Goal: Task Accomplishment & Management: Manage account settings

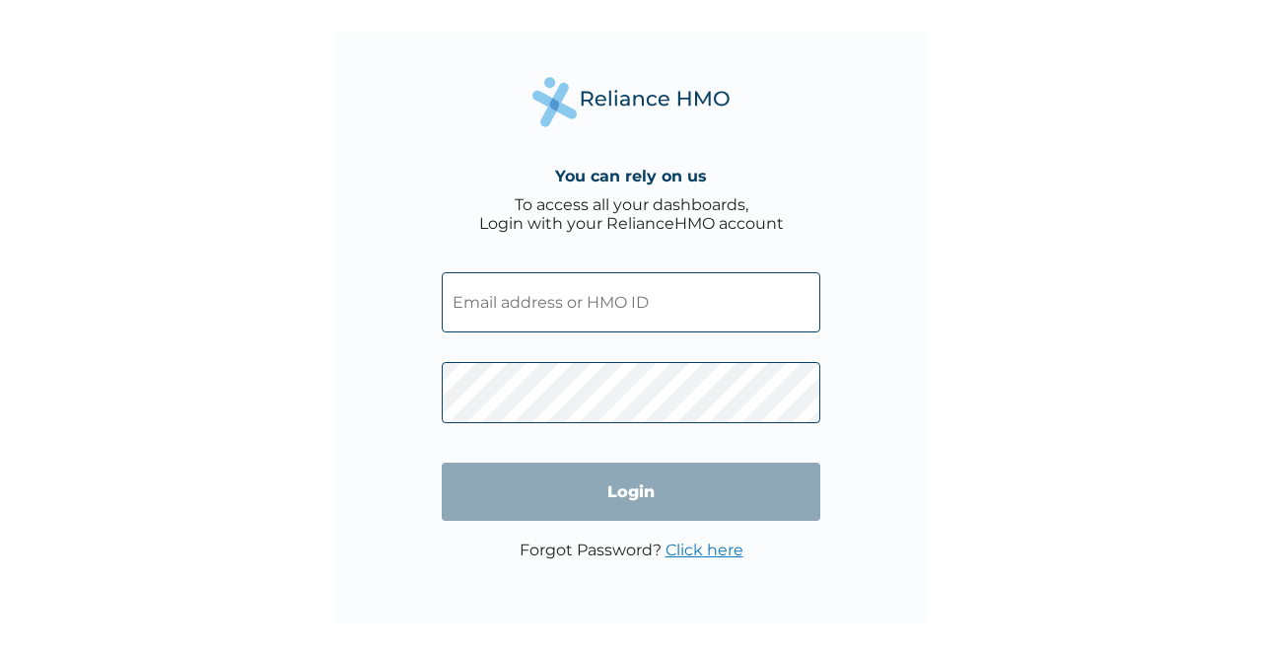
click at [523, 290] on input "text" at bounding box center [631, 302] width 379 height 60
paste input "OHT/13188/A"
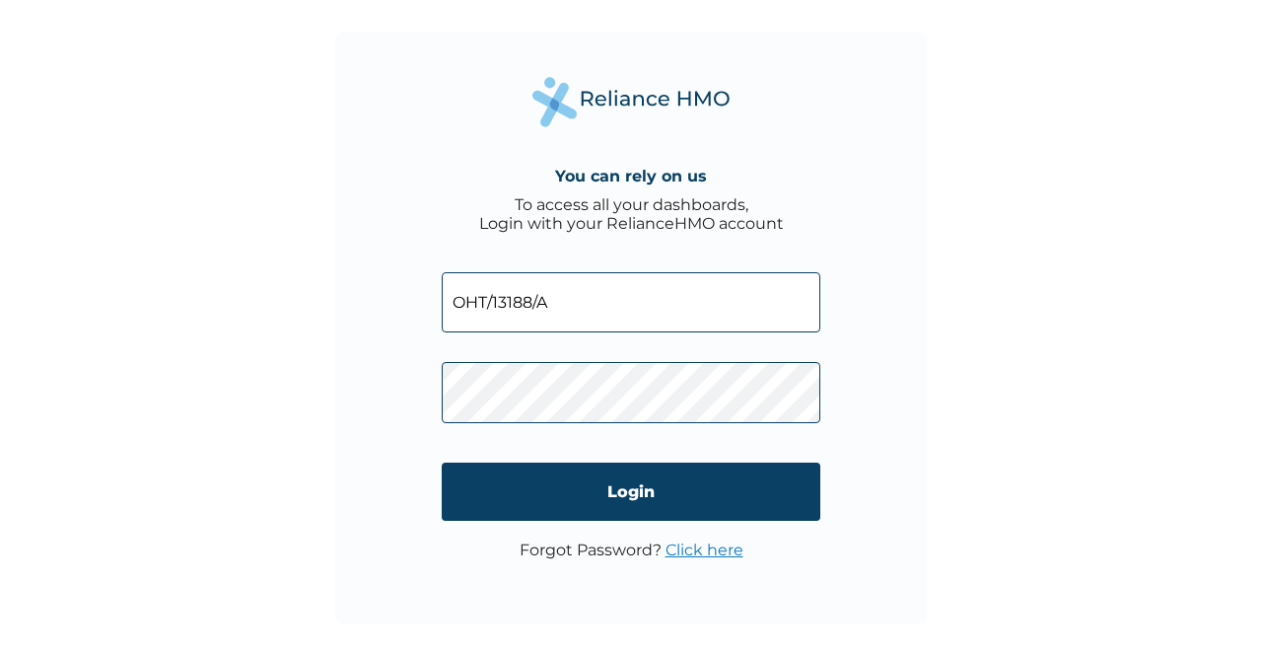
type input "OHT/13188/A"
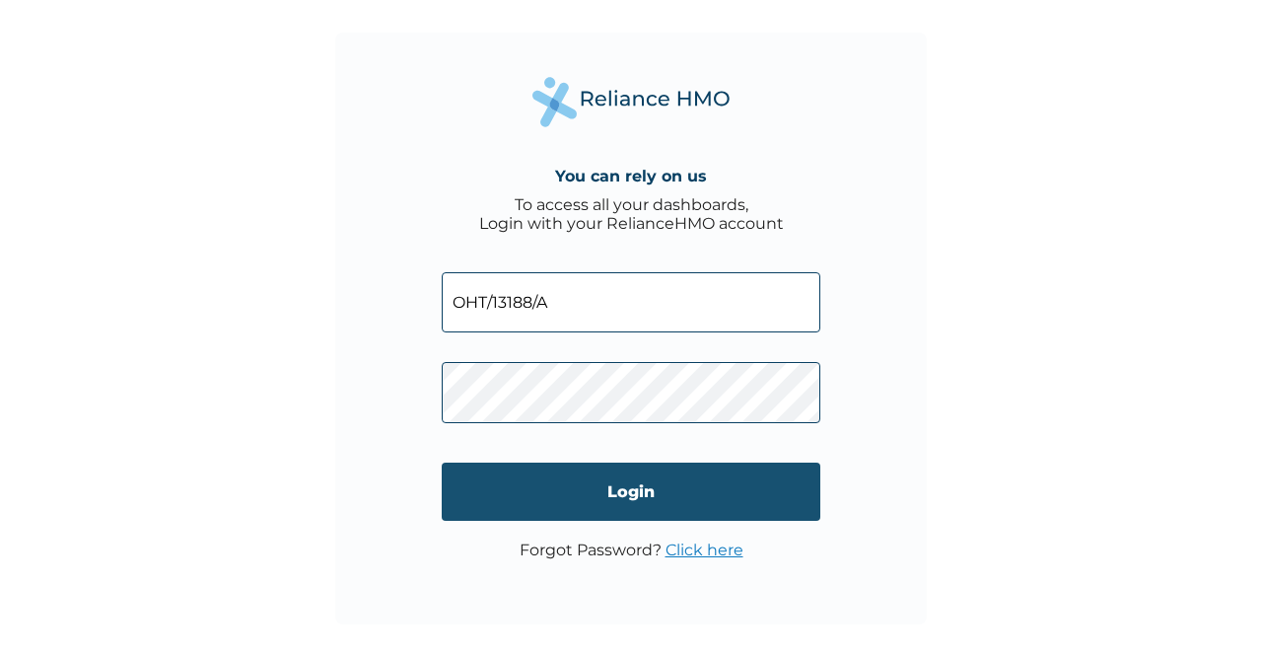
click at [598, 504] on input "Login" at bounding box center [631, 492] width 379 height 58
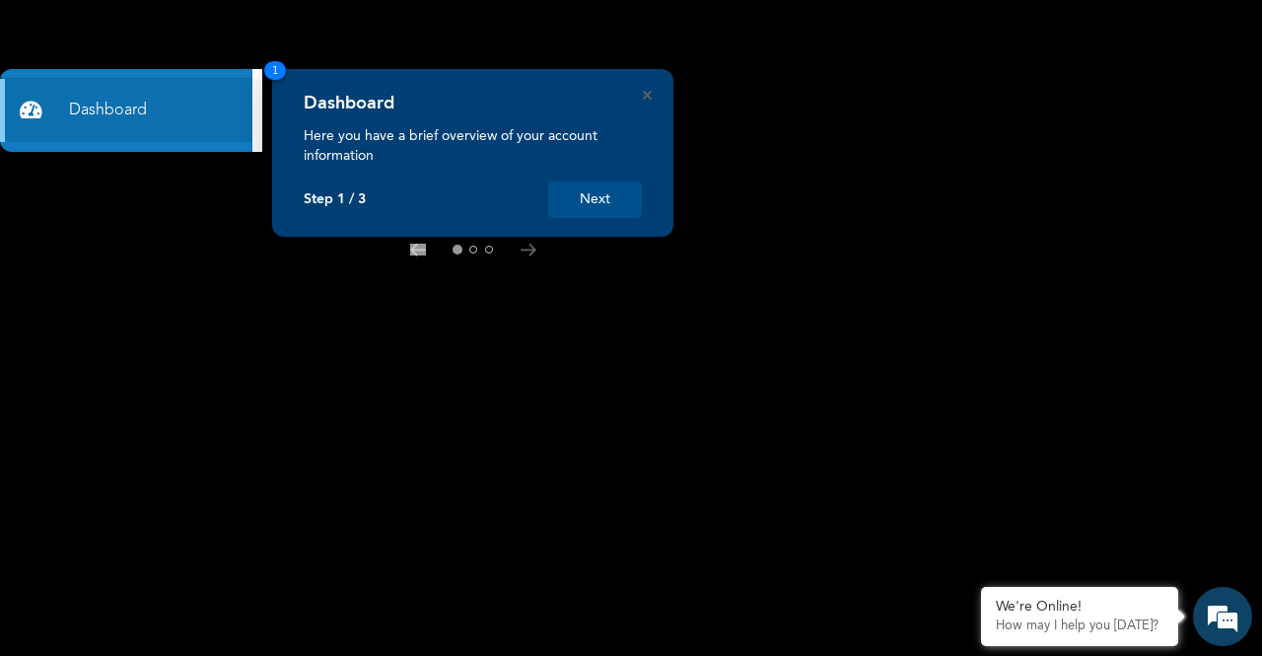
click at [608, 195] on button "Next" at bounding box center [595, 199] width 94 height 36
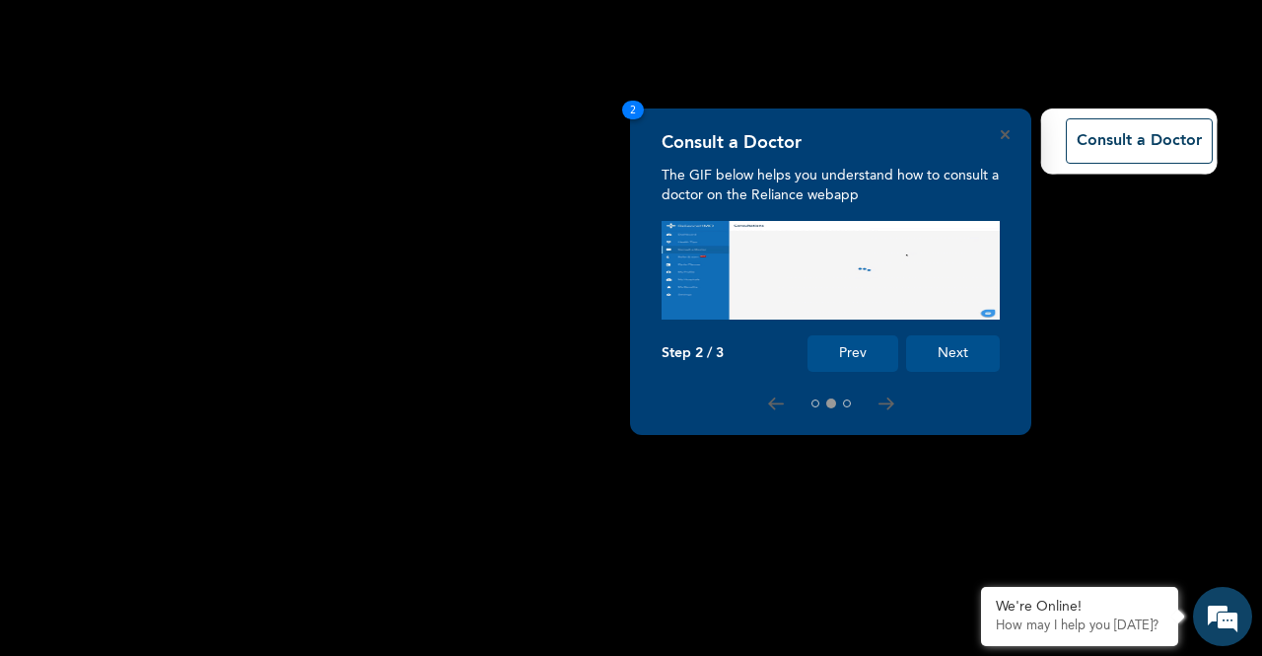
click at [630, 195] on div "Consult a Doctor The GIF below helps you understand how to consult a doctor on …" at bounding box center [830, 271] width 401 height 326
click at [927, 356] on button "Next" at bounding box center [953, 353] width 94 height 36
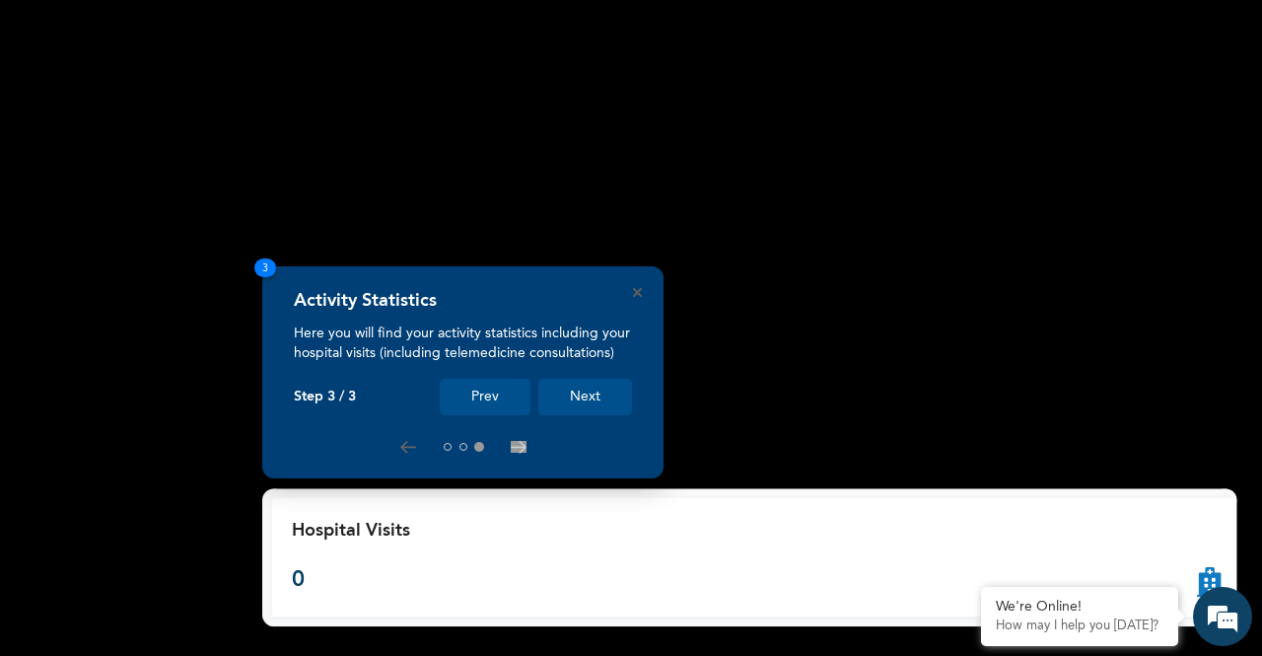
click at [590, 393] on button "Next" at bounding box center [585, 397] width 94 height 36
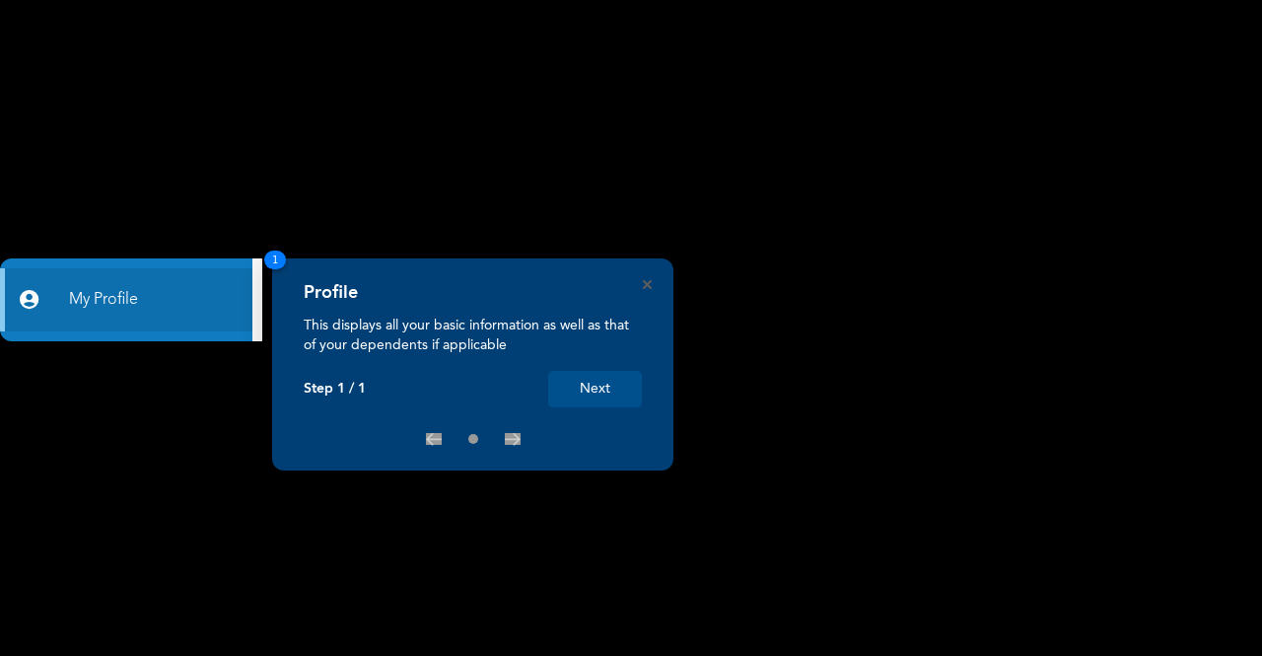
click at [611, 384] on button "Next" at bounding box center [595, 389] width 94 height 36
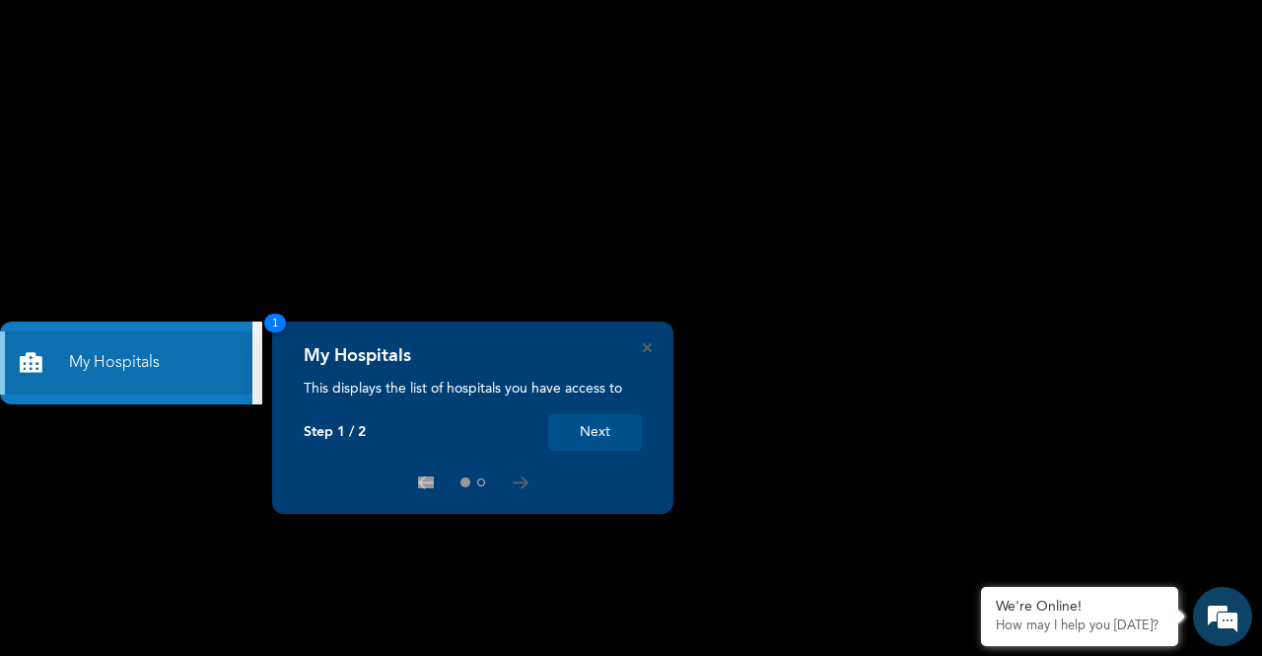
click at [589, 428] on button "Next" at bounding box center [595, 432] width 94 height 36
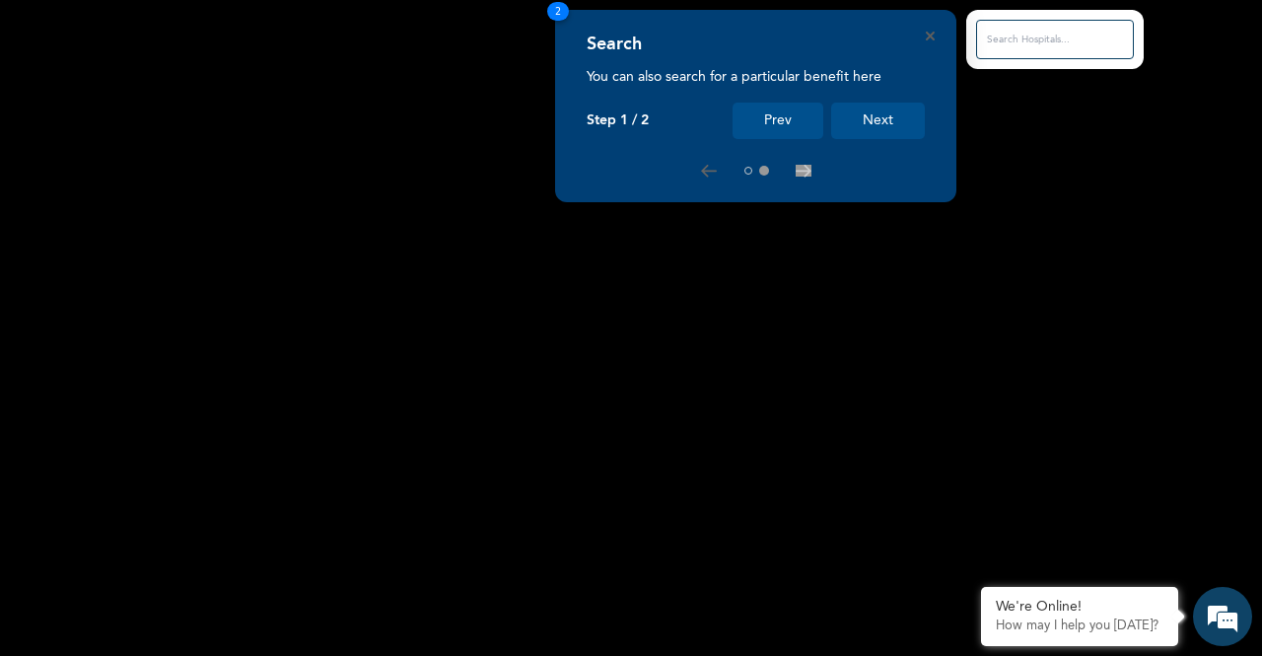
click at [873, 134] on button "Next" at bounding box center [878, 121] width 94 height 36
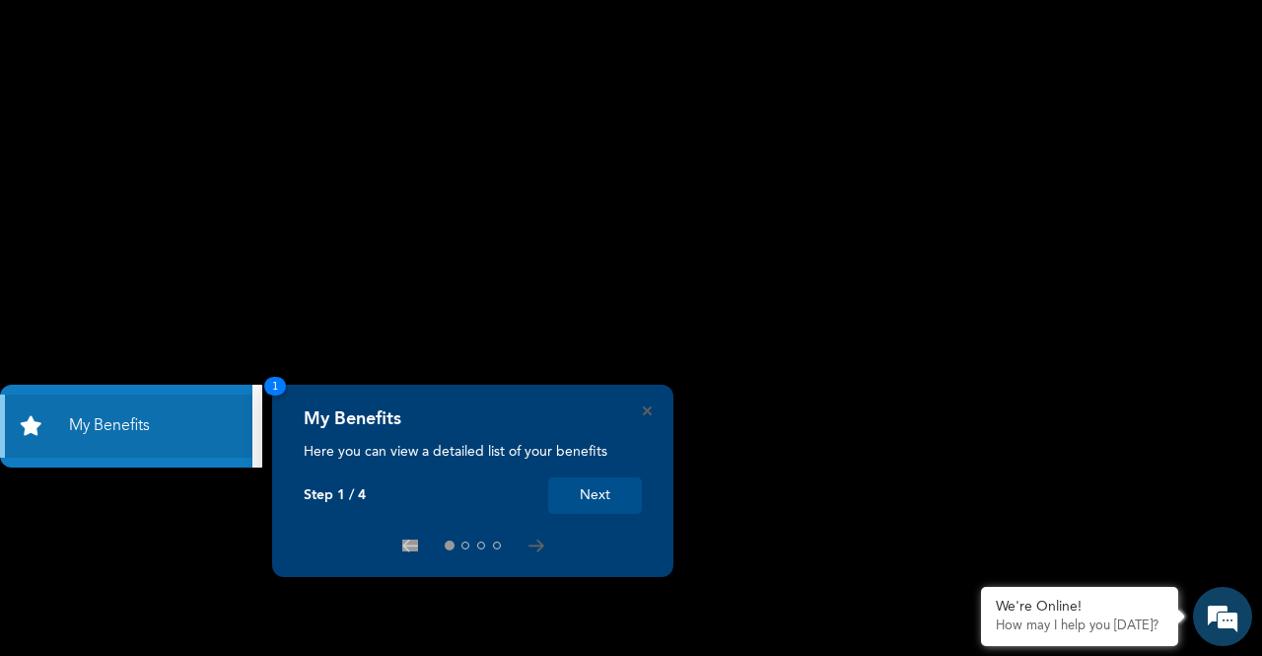
click at [579, 494] on button "Next" at bounding box center [595, 495] width 94 height 36
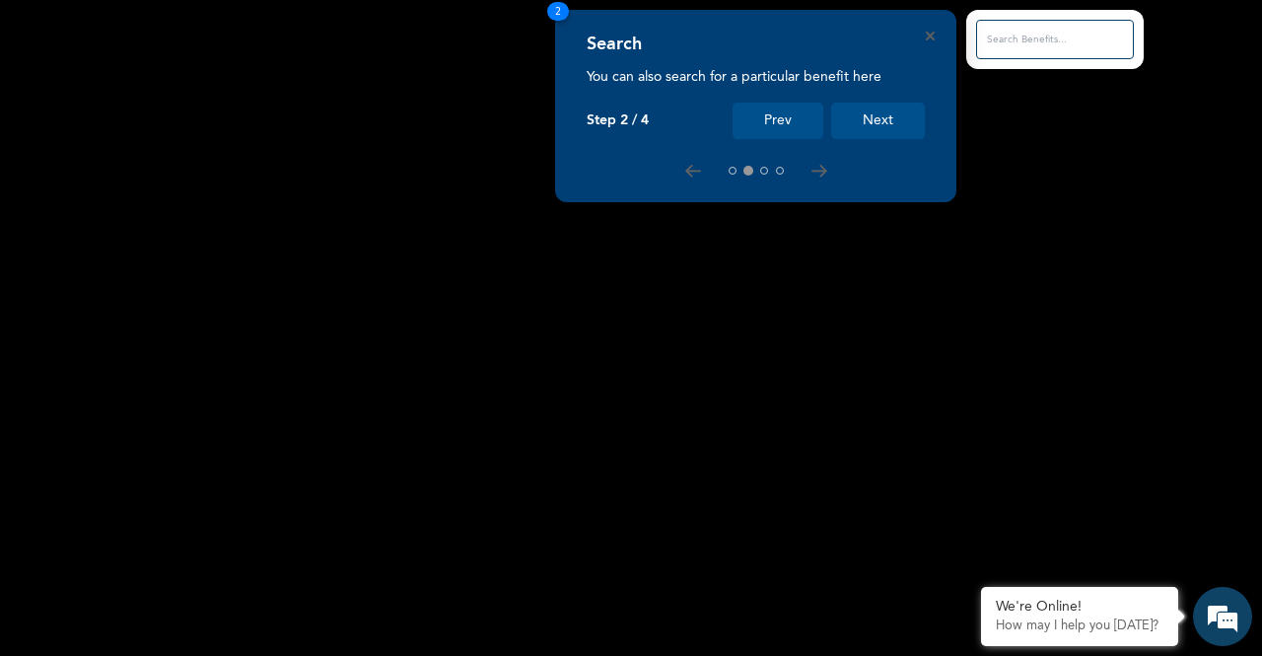
click at [876, 114] on button "Next" at bounding box center [878, 121] width 94 height 36
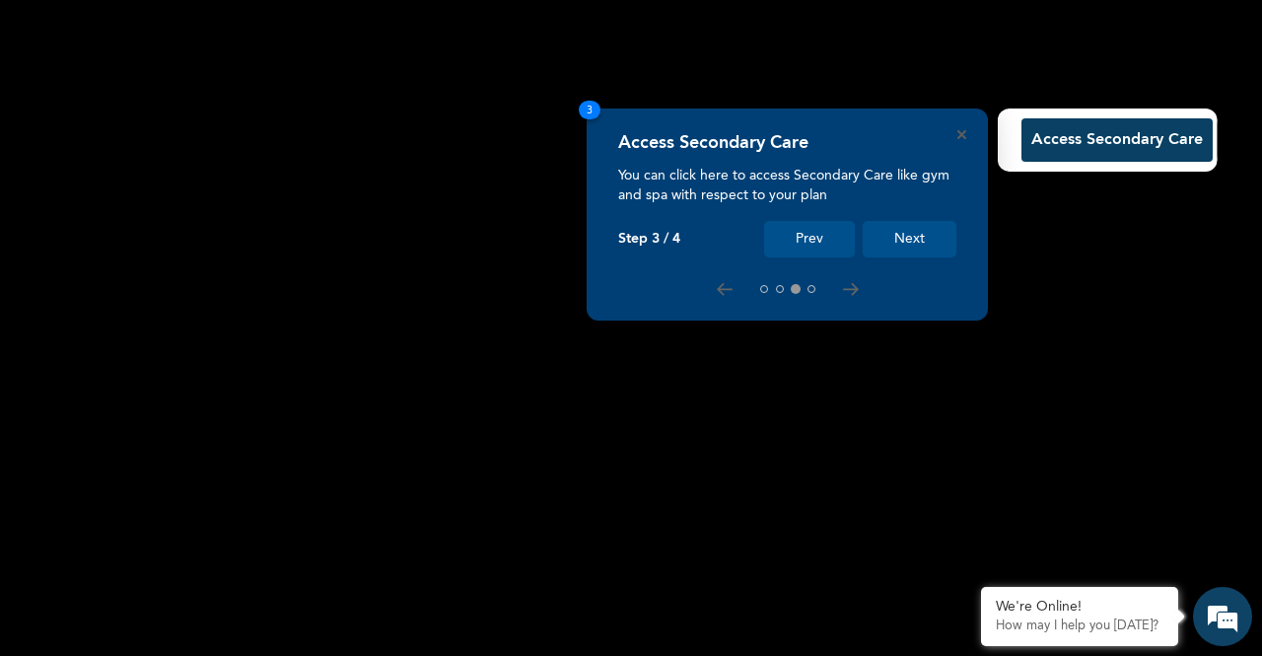
click at [882, 242] on button "Next" at bounding box center [910, 239] width 94 height 36
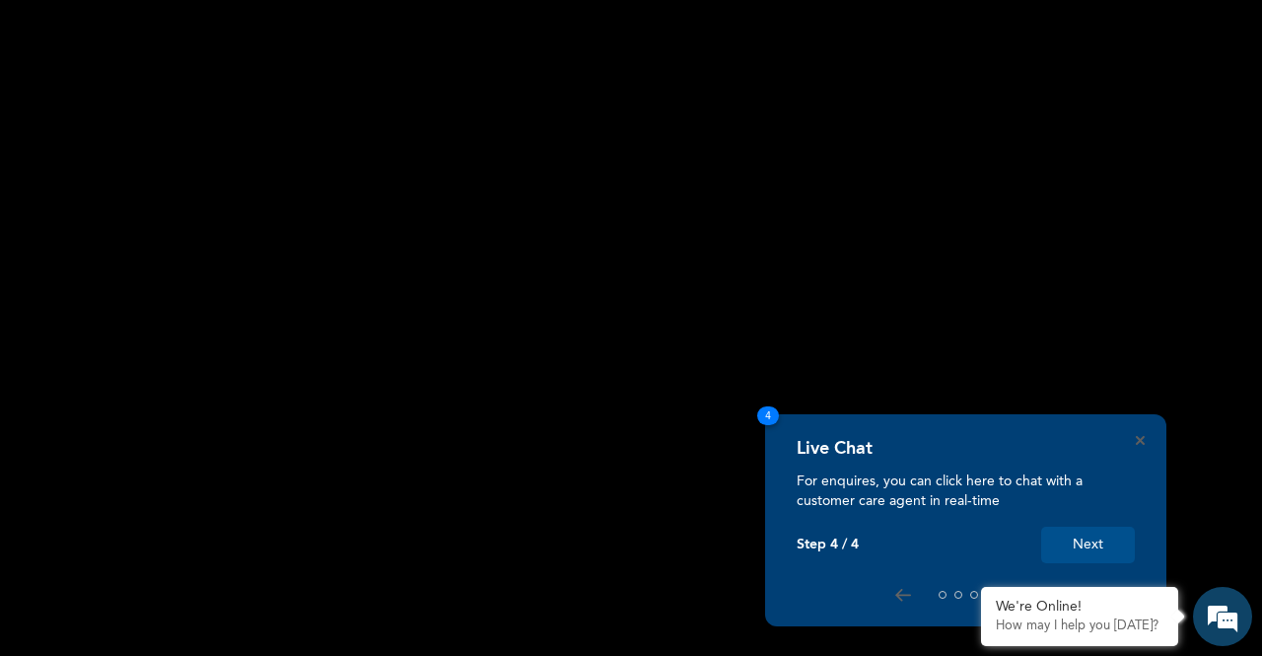
click at [1085, 534] on button "Next" at bounding box center [1088, 545] width 94 height 36
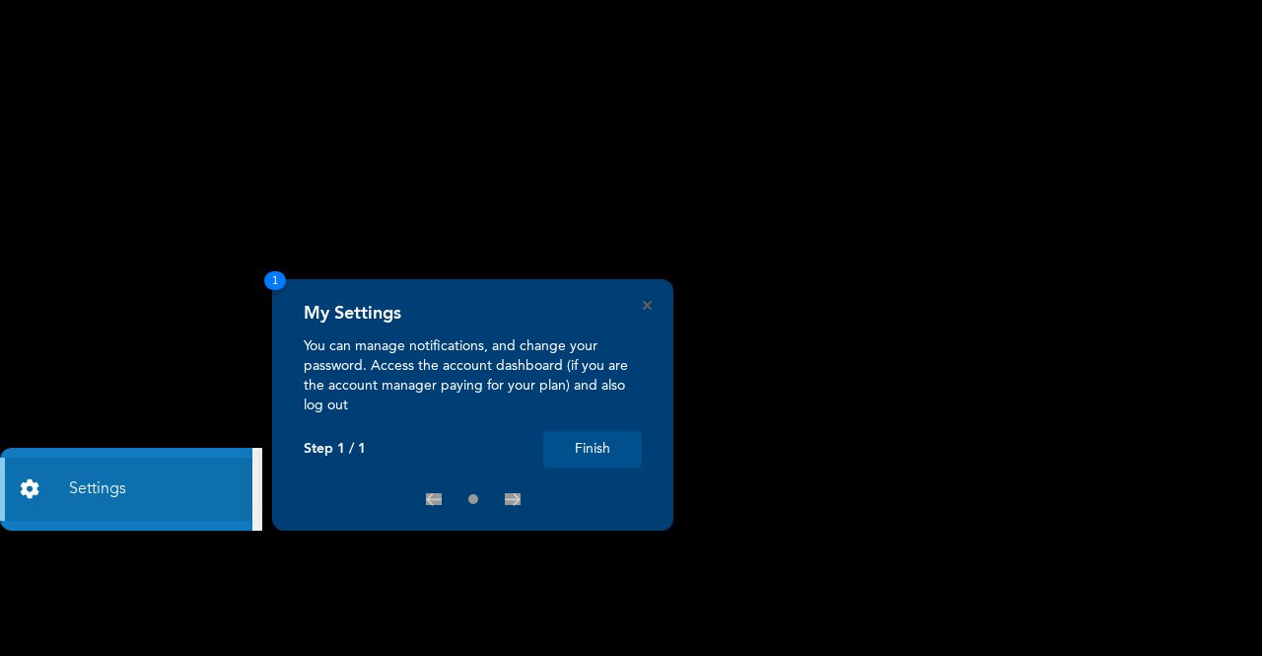
click at [594, 441] on button "Finish" at bounding box center [592, 449] width 99 height 36
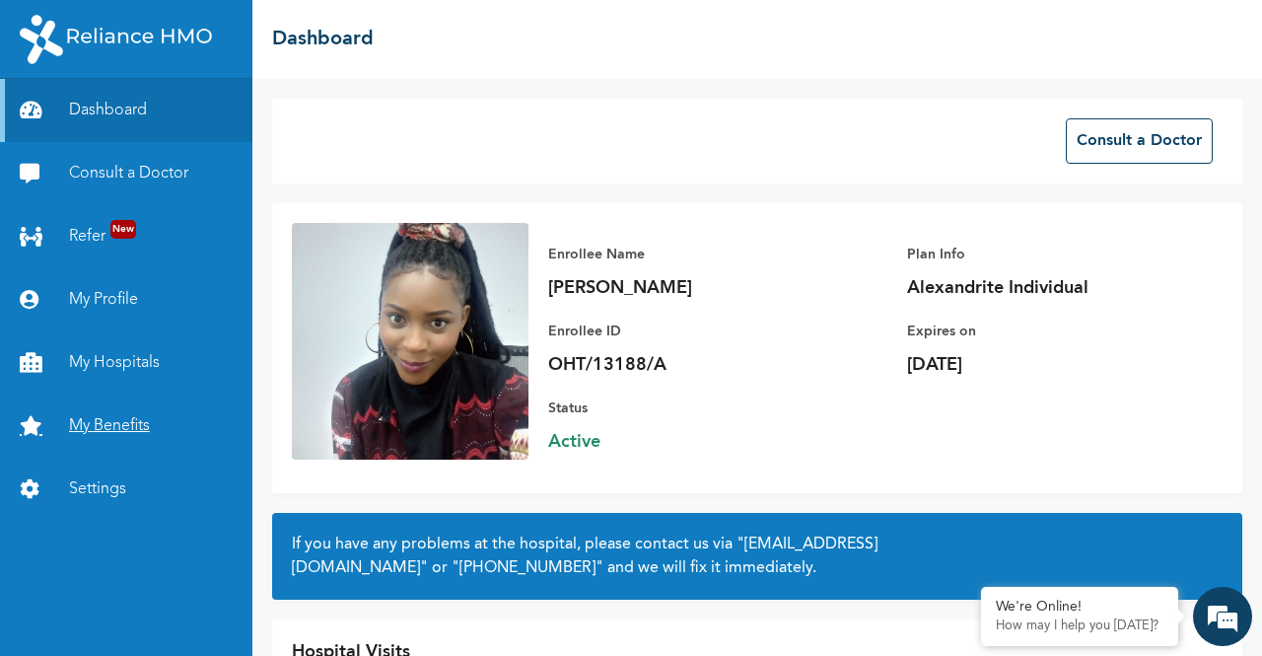
click at [115, 419] on link "My Benefits" at bounding box center [126, 425] width 252 height 63
